Goal: Transaction & Acquisition: Book appointment/travel/reservation

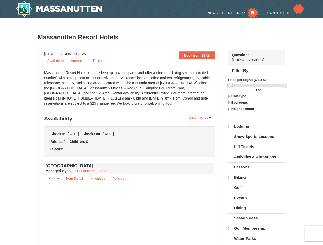
select select "10"
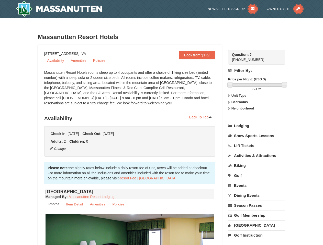
click at [161, 123] on h3 "Availability" at bounding box center [129, 118] width 171 height 10
click at [58, 149] on button "Change" at bounding box center [57, 149] width 17 height 6
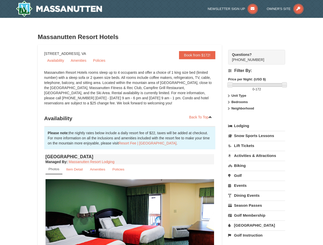
click at [130, 230] on img at bounding box center [129, 225] width 169 height 92
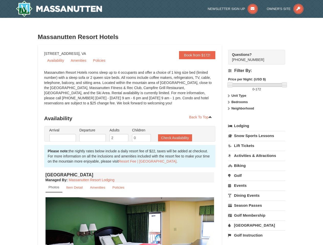
click at [161, 230] on img at bounding box center [129, 243] width 169 height 92
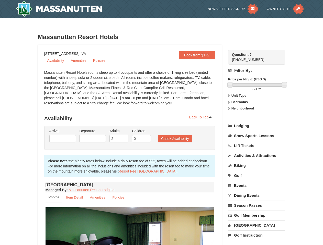
type input "[DATE]"
click at [256, 79] on strong "Price per Night: (USD $)" at bounding box center [247, 79] width 38 height 4
click at [257, 85] on div at bounding box center [256, 85] width 55 height 4
click at [230, 85] on div at bounding box center [256, 85] width 55 height 4
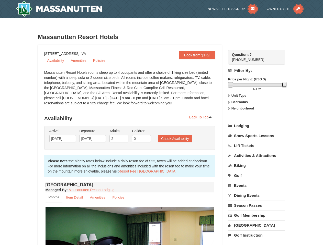
click at [284, 85] on link at bounding box center [283, 84] width 5 height 5
click at [256, 89] on span "172" at bounding box center [258, 89] width 6 height 4
click at [256, 96] on label "Unit Type" at bounding box center [256, 95] width 57 height 5
